Goal: Check status

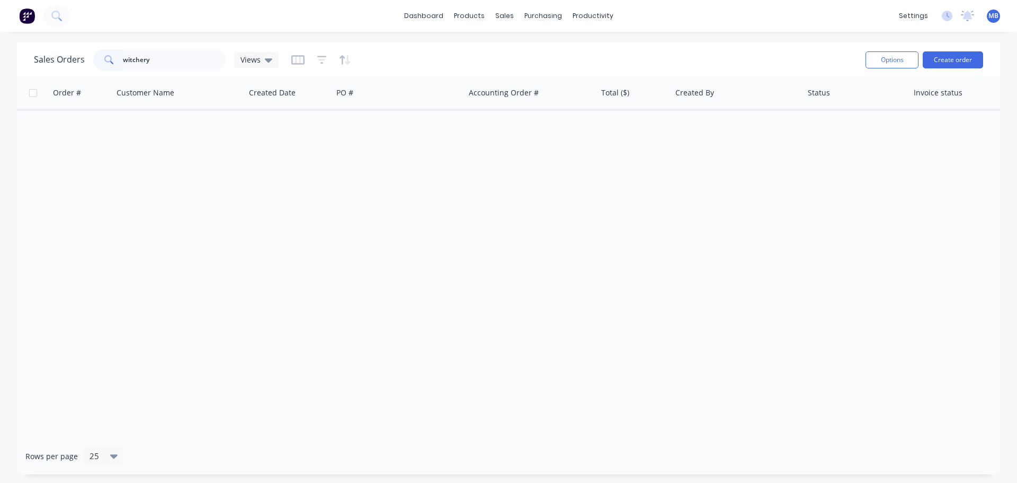
drag, startPoint x: 0, startPoint y: 0, endPoint x: 91, endPoint y: 60, distance: 108.9
click at [91, 60] on div "Sales Orders witchery Views" at bounding box center [156, 59] width 245 height 21
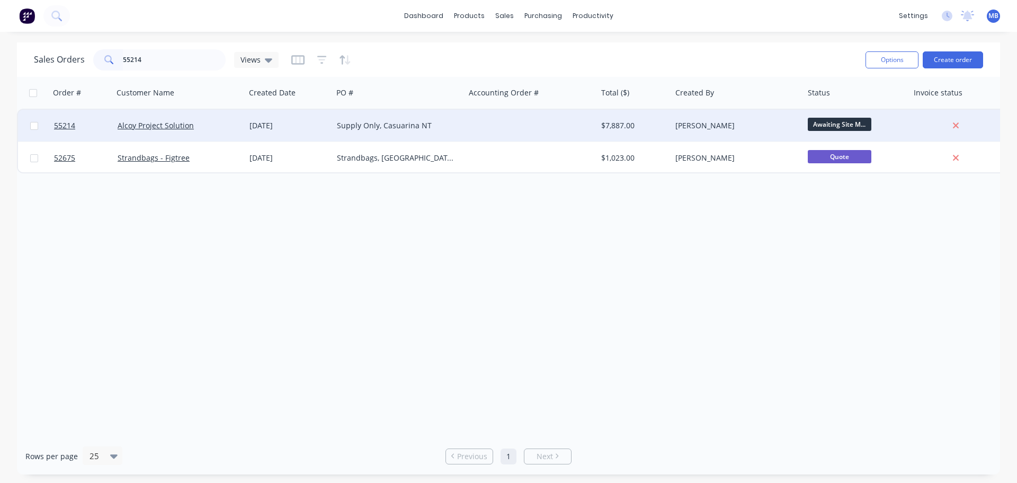
type input "55214"
click at [660, 126] on div "$7,887.00" at bounding box center [632, 125] width 63 height 11
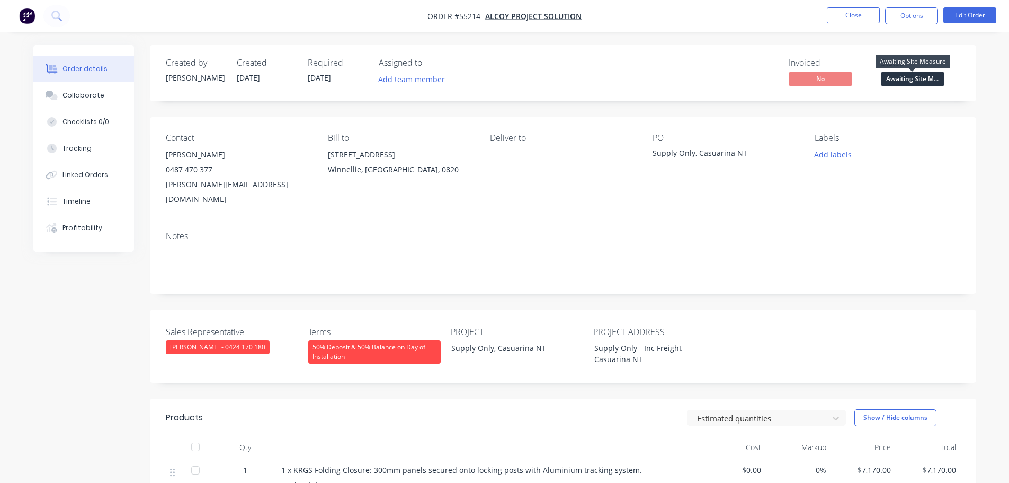
click at [897, 76] on span "Awaiting Site M..." at bounding box center [913, 78] width 64 height 13
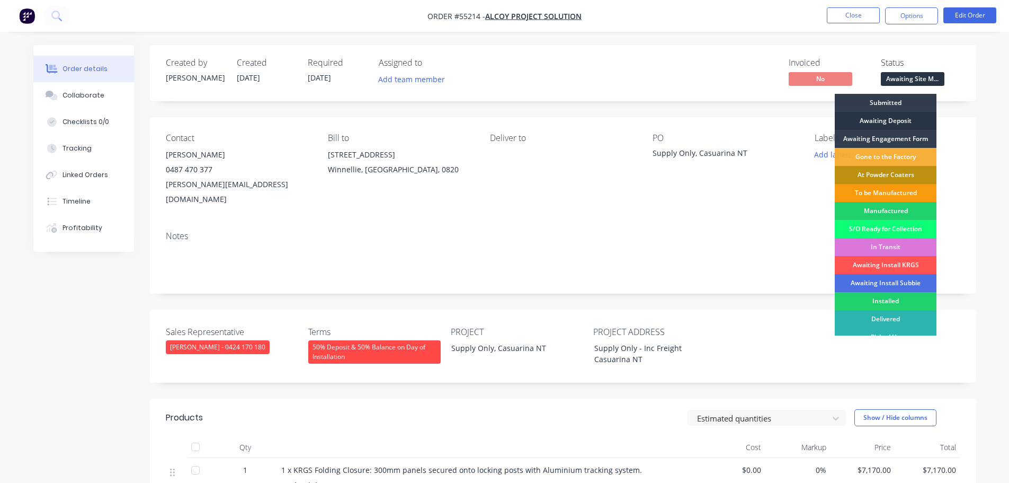
click at [865, 120] on div "Awaiting Deposit" at bounding box center [886, 121] width 102 height 18
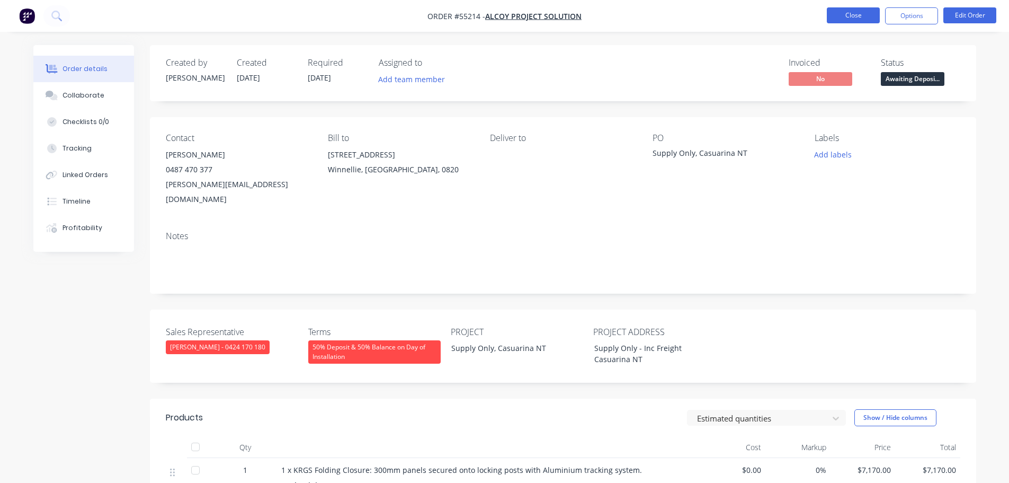
click at [845, 12] on button "Close" at bounding box center [853, 15] width 53 height 16
